Goal: Information Seeking & Learning: Learn about a topic

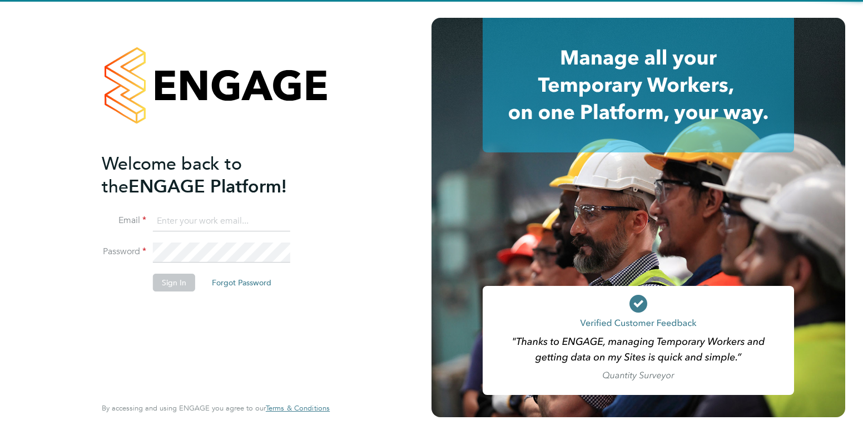
click at [200, 225] on input at bounding box center [221, 221] width 137 height 20
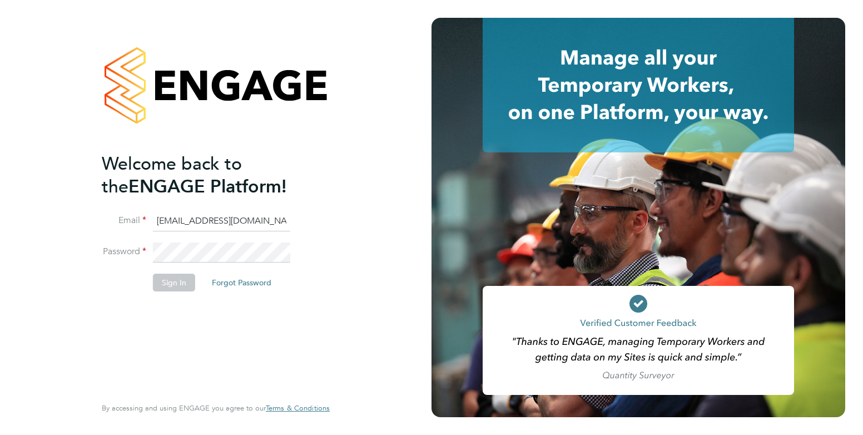
drag, startPoint x: 249, startPoint y: 224, endPoint x: 106, endPoint y: 151, distance: 160.7
click at [109, 190] on ng-template "Welcome back to the ENGAGE Platform! Email elliewiggin@gmail.com Password Sign …" at bounding box center [210, 227] width 217 height 150
type input "elliewiggin@jjfox.com"
drag, startPoint x: 111, startPoint y: 353, endPoint x: 179, endPoint y: 285, distance: 95.9
click at [111, 353] on div "Welcome back to the ENGAGE Platform! Email elliewiggin@jjfox.com Password Sign …" at bounding box center [210, 272] width 217 height 241
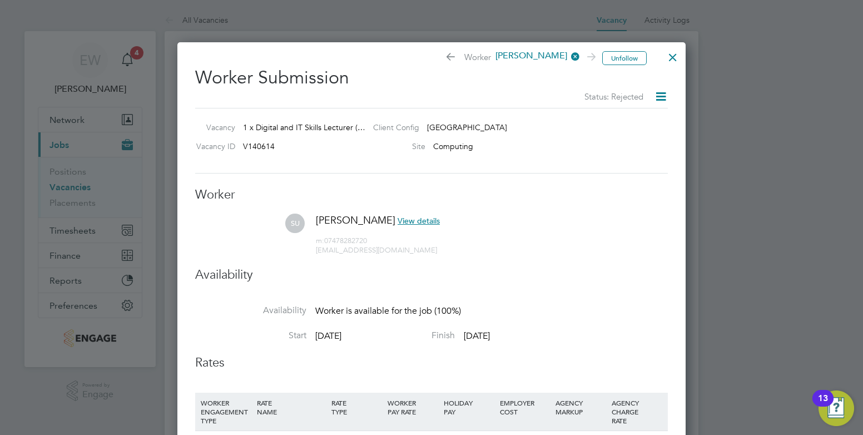
click at [675, 63] on div at bounding box center [673, 54] width 20 height 20
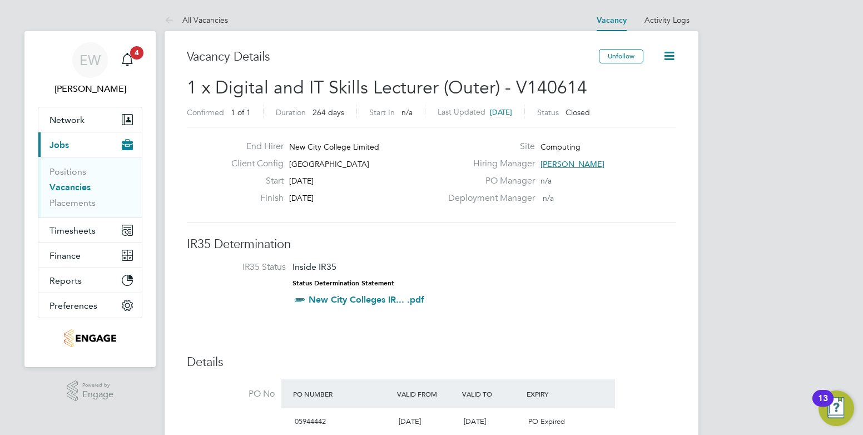
click at [61, 187] on link "Vacancies" at bounding box center [69, 187] width 41 height 11
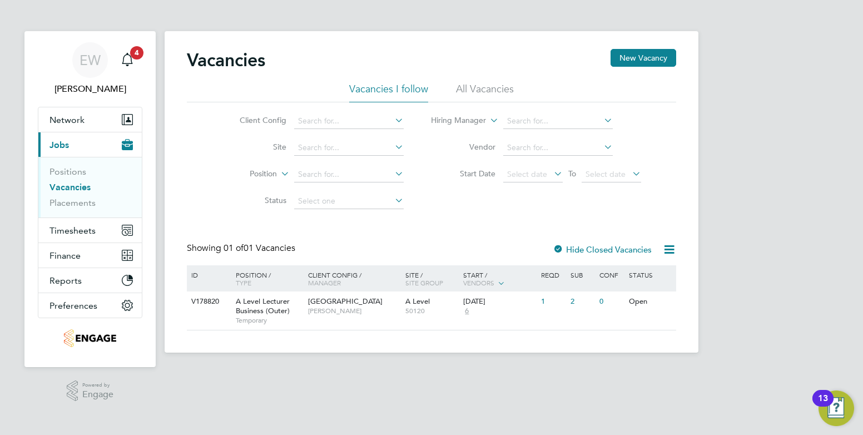
click at [483, 93] on li "All Vacancies" at bounding box center [485, 92] width 58 height 20
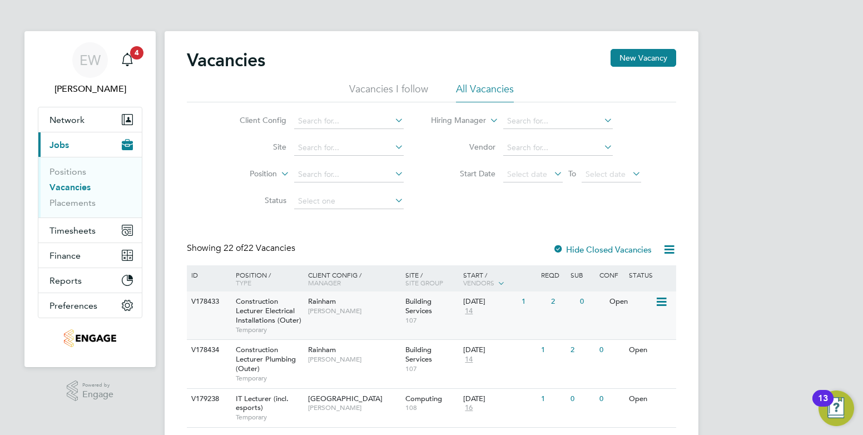
scroll to position [111, 0]
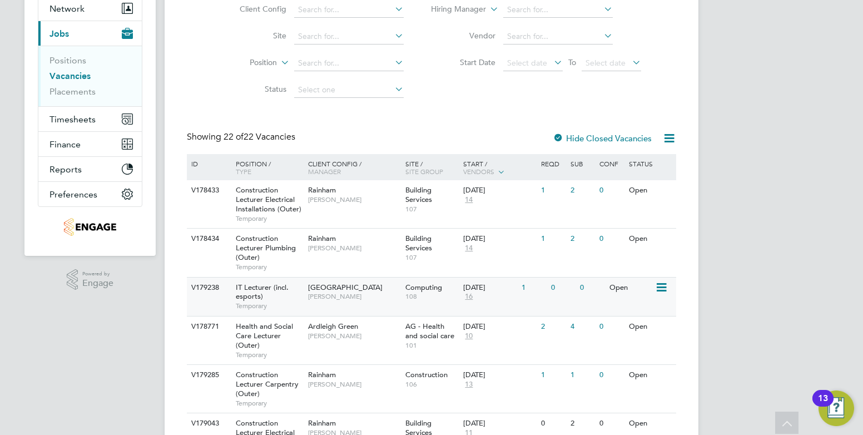
click at [334, 288] on span "[GEOGRAPHIC_DATA]" at bounding box center [345, 287] width 75 height 9
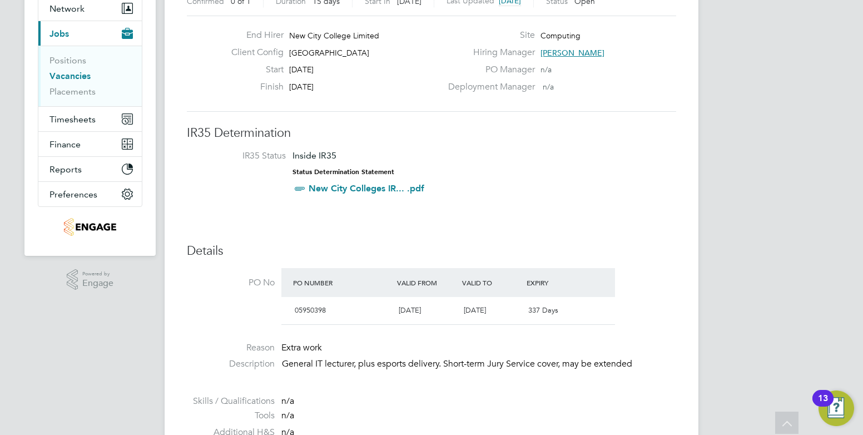
scroll to position [56, 0]
